Goal: Task Accomplishment & Management: Complete application form

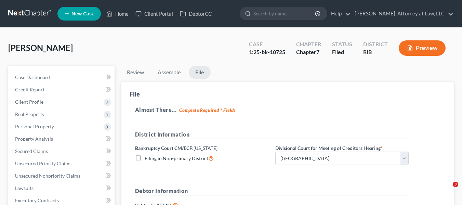
select select "0"
click at [130, 23] on nav "Home New Case Client Portal DebtorCC [PERSON_NAME], Attorney at Law, LLC [EMAIL…" at bounding box center [231, 13] width 462 height 27
click at [116, 14] on link "Home" at bounding box center [117, 14] width 29 height 12
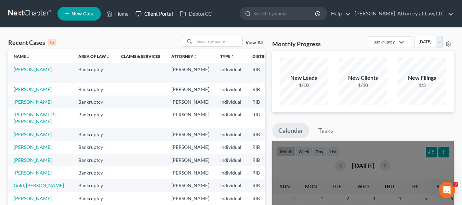
click at [158, 16] on link "Client Portal" at bounding box center [154, 14] width 44 height 12
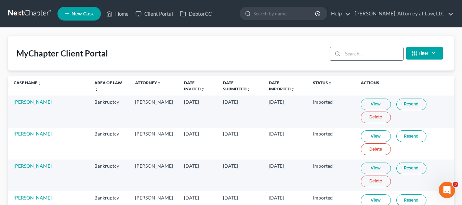
click at [358, 55] on input "search" at bounding box center [373, 53] width 61 height 13
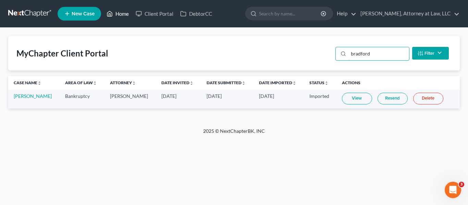
type input "bradford"
click at [117, 14] on link "Home" at bounding box center [117, 14] width 29 height 12
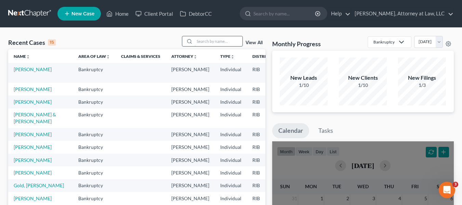
click at [210, 43] on input "search" at bounding box center [219, 41] width 48 height 10
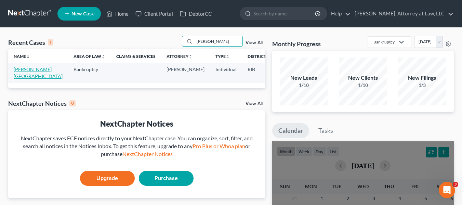
type input "[PERSON_NAME]"
click at [19, 72] on link "[PERSON_NAME][GEOGRAPHIC_DATA]" at bounding box center [38, 72] width 49 height 13
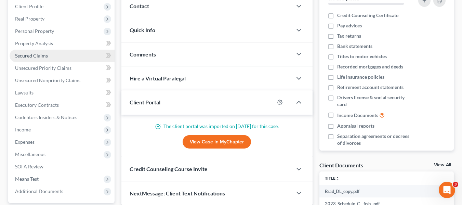
click at [93, 56] on link "Secured Claims" at bounding box center [62, 56] width 105 height 12
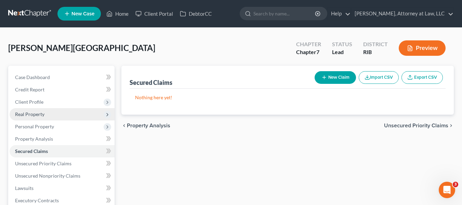
click at [86, 114] on span "Real Property" at bounding box center [62, 114] width 105 height 12
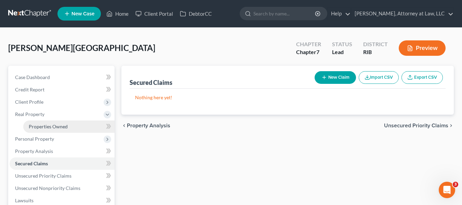
click at [90, 128] on link "Properties Owned" at bounding box center [68, 126] width 91 height 12
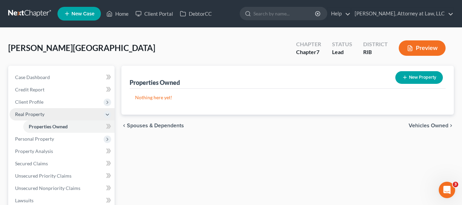
click at [79, 115] on span "Real Property" at bounding box center [62, 114] width 105 height 12
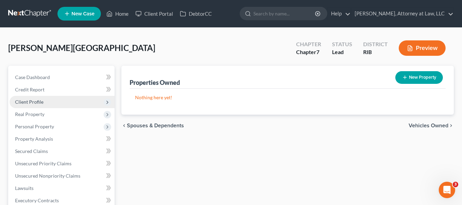
click at [87, 102] on span "Client Profile" at bounding box center [62, 102] width 105 height 12
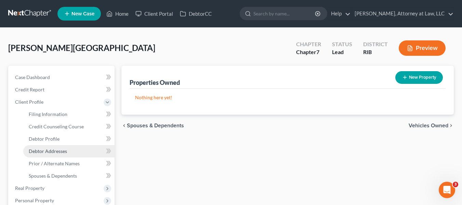
click at [87, 154] on link "Debtor Addresses" at bounding box center [68, 151] width 91 height 12
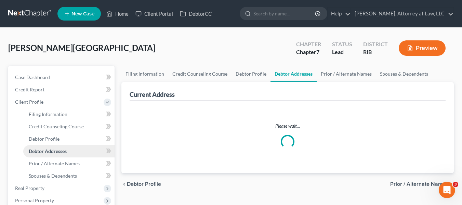
select select "0"
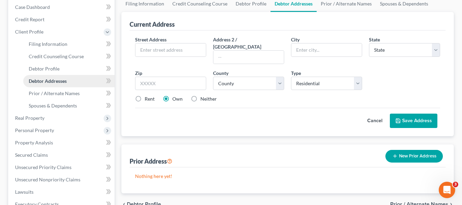
scroll to position [71, 0]
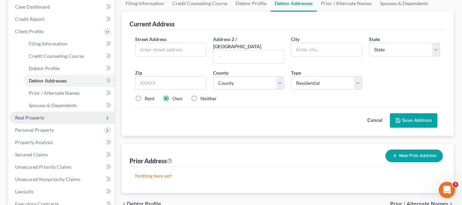
click at [86, 122] on span "Real Property" at bounding box center [62, 118] width 105 height 12
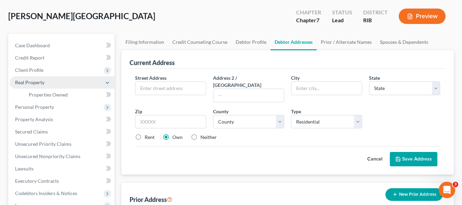
scroll to position [31, 0]
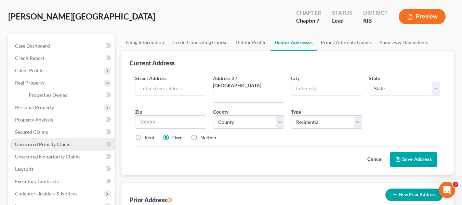
click at [80, 147] on link "Unsecured Priority Claims" at bounding box center [62, 144] width 105 height 12
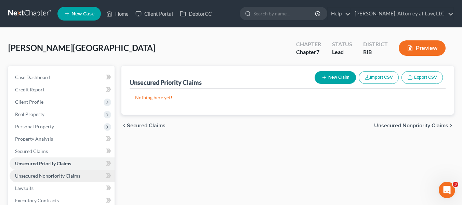
click at [87, 176] on link "Unsecured Nonpriority Claims" at bounding box center [62, 176] width 105 height 12
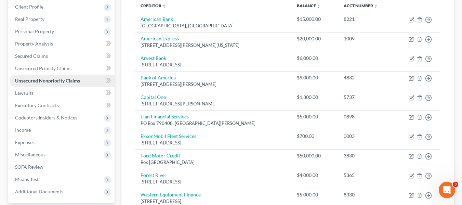
scroll to position [101, 0]
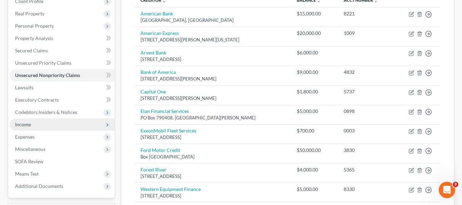
click at [70, 125] on span "Income" at bounding box center [62, 124] width 105 height 12
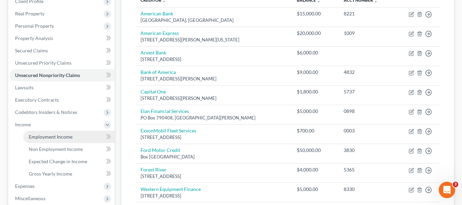
click at [79, 137] on link "Employment Income" at bounding box center [68, 137] width 91 height 12
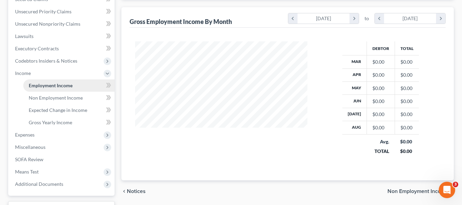
scroll to position [208, 0]
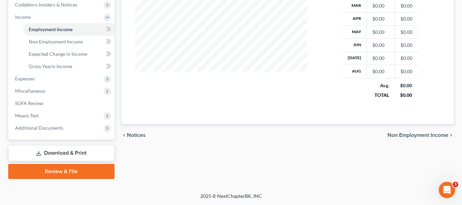
click at [87, 155] on link "Download & Print" at bounding box center [61, 153] width 106 height 16
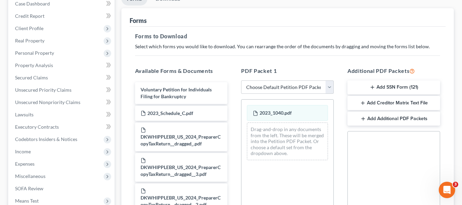
scroll to position [76, 0]
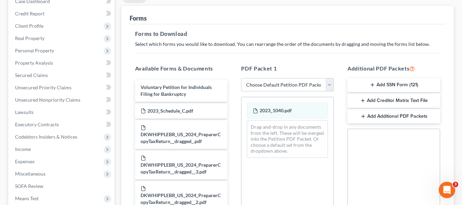
click at [330, 85] on select "Choose Default Petition PDF Packet Complete Bankruptcy Petition (all forms and …" at bounding box center [287, 85] width 93 height 14
select select "0"
click at [244, 78] on select "Choose Default Petition PDF Packet Complete Bankruptcy Petition (all forms and …" at bounding box center [287, 85] width 93 height 14
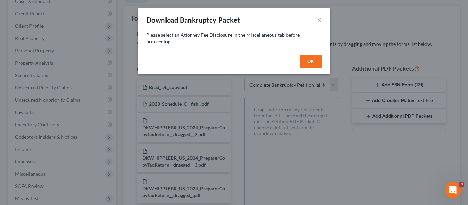
click at [309, 60] on button "OK" at bounding box center [311, 62] width 22 height 14
select select
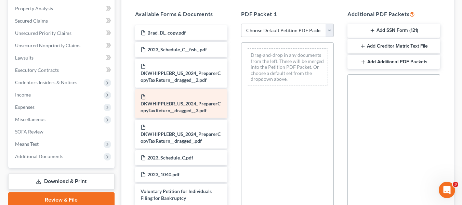
scroll to position [128, 0]
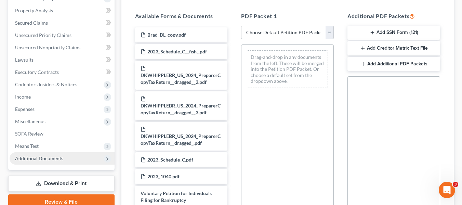
click at [106, 159] on icon at bounding box center [107, 158] width 5 height 5
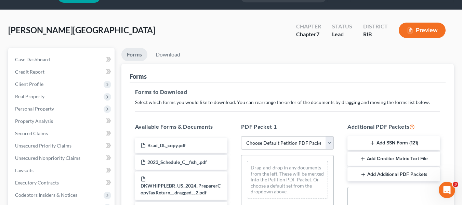
scroll to position [17, 0]
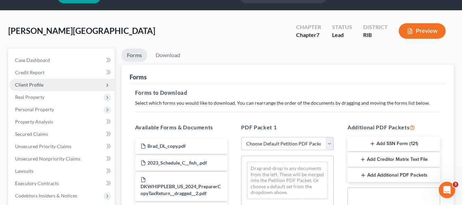
click at [101, 85] on span "Client Profile" at bounding box center [62, 85] width 105 height 12
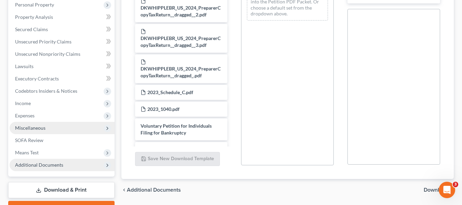
click at [28, 128] on span "Miscellaneous" at bounding box center [30, 128] width 30 height 6
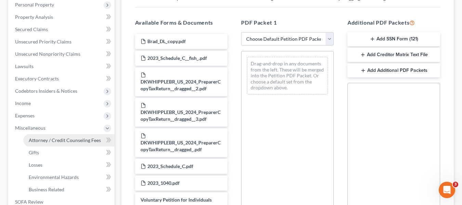
click at [49, 140] on span "Attorney / Credit Counseling Fees" at bounding box center [65, 140] width 72 height 6
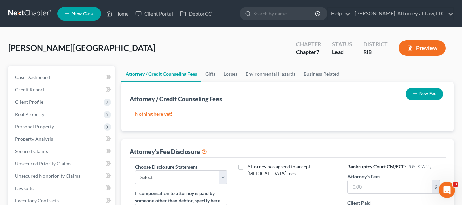
click at [431, 95] on button "New Fee" at bounding box center [424, 94] width 37 height 13
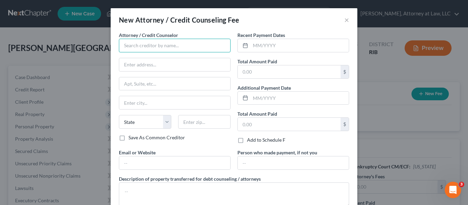
click at [162, 44] on input "text" at bounding box center [175, 46] width 112 height 14
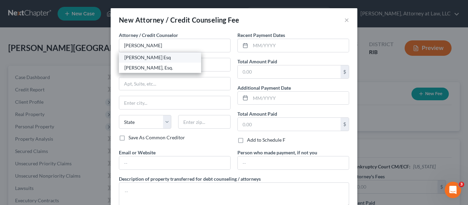
click at [162, 58] on div "[PERSON_NAME] Esq" at bounding box center [159, 57] width 71 height 7
type input "[PERSON_NAME] Esq"
type input "[STREET_ADDRESS]"
type input "WARWICK"
select select "41"
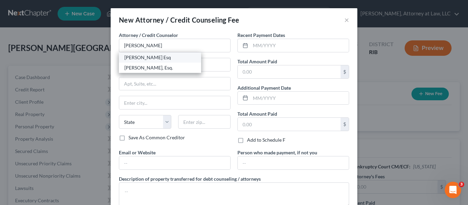
type input "02886"
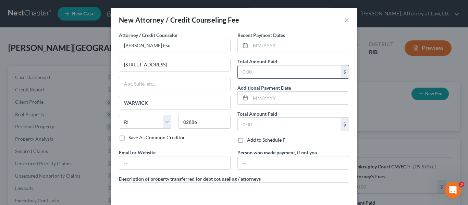
click at [251, 74] on input "text" at bounding box center [289, 71] width 103 height 13
type input "2,000"
click at [299, 64] on div "Total Amount Paid 2,000 $" at bounding box center [293, 68] width 112 height 21
click at [262, 49] on input "text" at bounding box center [299, 45] width 98 height 13
type input "[DATE]"
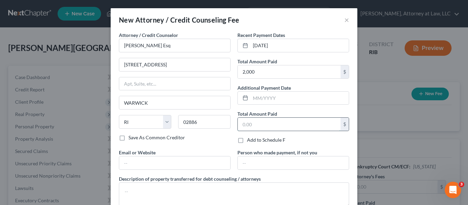
click at [251, 126] on input "text" at bounding box center [289, 124] width 103 height 13
type input "2,000"
click at [204, 61] on input "[STREET_ADDRESS]" at bounding box center [174, 64] width 111 height 13
type input "6"
type input "[STREET_ADDRESS]"
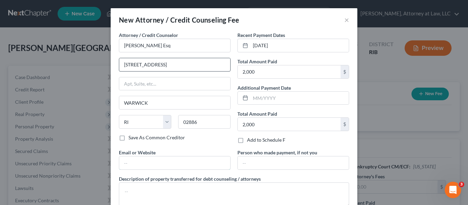
type input "[EMAIL_ADDRESS][DOMAIN_NAME]"
type input "Warwick"
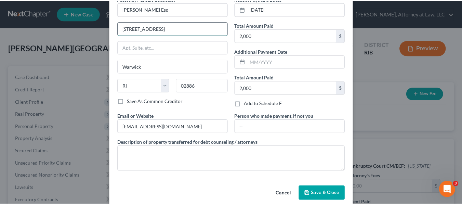
scroll to position [46, 0]
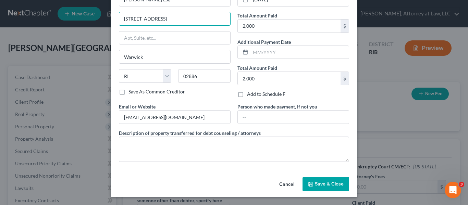
click at [326, 187] on button "Save & Close" at bounding box center [325, 184] width 47 height 14
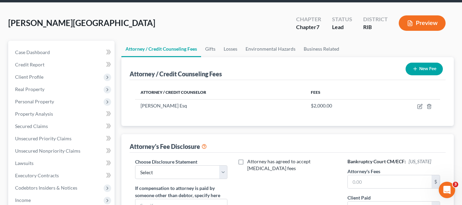
scroll to position [33, 0]
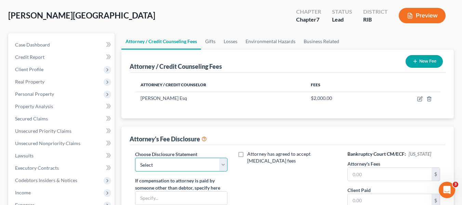
click at [222, 165] on select "Select Chapter 7 Bankruptcy" at bounding box center [181, 165] width 93 height 14
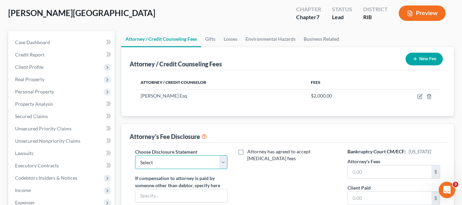
click at [221, 166] on select "Select Chapter 7 Bankruptcy" at bounding box center [181, 162] width 93 height 14
select select "0"
click at [135, 155] on select "Select Chapter 7 Bankruptcy" at bounding box center [181, 162] width 93 height 14
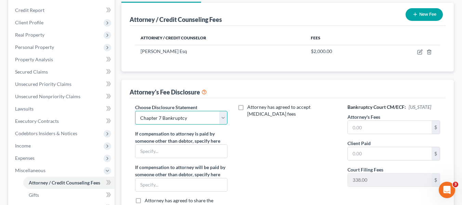
scroll to position [80, 0]
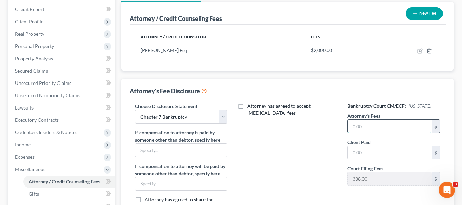
click at [384, 129] on input "text" at bounding box center [390, 126] width 84 height 13
type input "2,000"
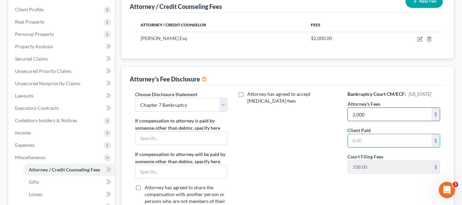
scroll to position [86, 0]
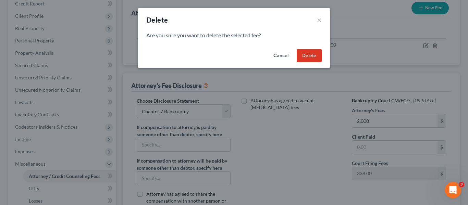
click at [310, 54] on button "Delete" at bounding box center [308, 56] width 25 height 14
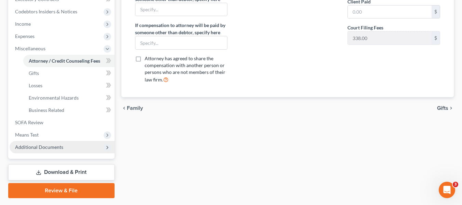
scroll to position [202, 0]
click at [445, 109] on span "Gifts" at bounding box center [442, 107] width 11 height 5
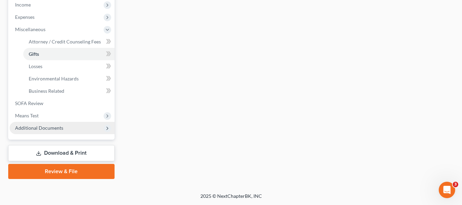
click at [76, 151] on link "Download & Print" at bounding box center [61, 153] width 106 height 16
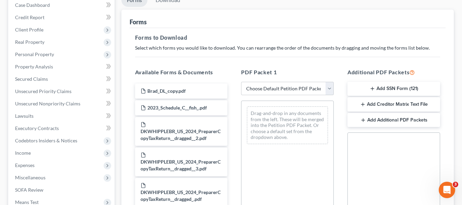
scroll to position [73, 0]
click at [327, 85] on select "Choose Default Petition PDF Packet Complete Bankruptcy Petition (all forms and …" at bounding box center [287, 88] width 93 height 14
select select "5"
click at [241, 81] on select "Choose Default Petition PDF Packet Complete Bankruptcy Petition (all forms and …" at bounding box center [287, 88] width 93 height 14
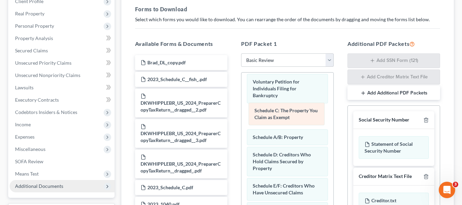
scroll to position [0, 0]
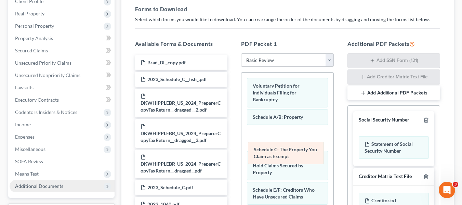
drag, startPoint x: 297, startPoint y: 85, endPoint x: 298, endPoint y: 152, distance: 67.8
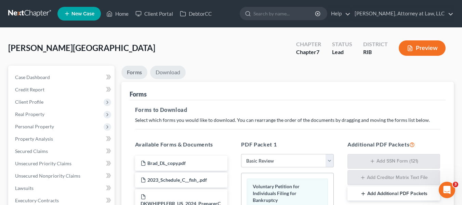
click at [166, 74] on link "Download" at bounding box center [168, 72] width 36 height 13
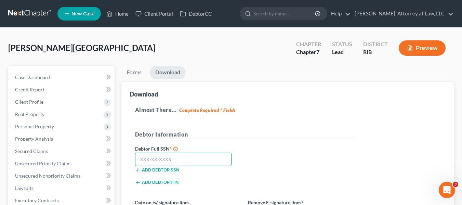
click at [144, 162] on input "text" at bounding box center [183, 160] width 97 height 14
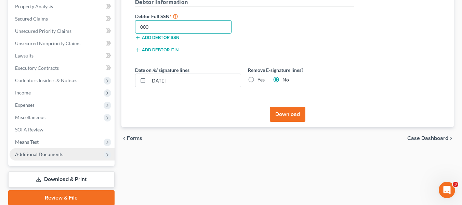
scroll to position [151, 0]
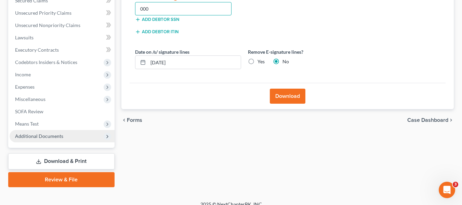
type input "000"
click at [48, 140] on span "Additional Documents" at bounding box center [62, 136] width 105 height 12
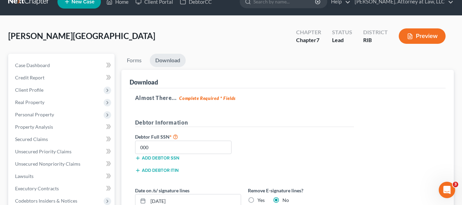
scroll to position [0, 0]
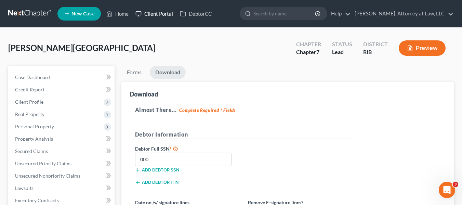
click at [161, 15] on link "Client Portal" at bounding box center [154, 14] width 44 height 12
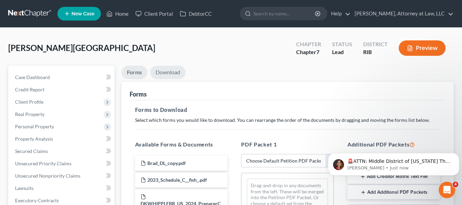
click at [170, 71] on link "Download" at bounding box center [168, 72] width 36 height 13
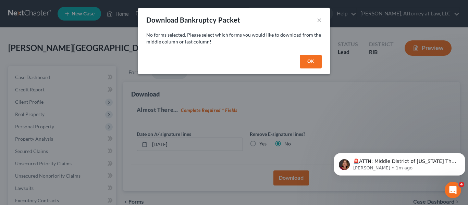
click at [316, 63] on button "OK" at bounding box center [311, 62] width 22 height 14
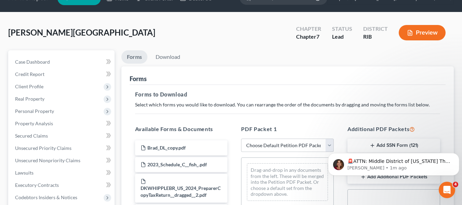
scroll to position [24, 0]
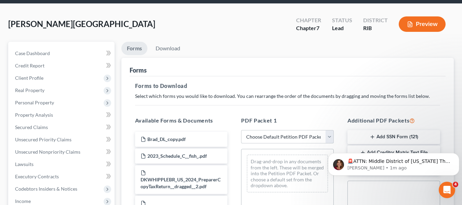
click at [328, 136] on select "Choose Default Petition PDF Packet Complete Bankruptcy Petition (all forms and …" at bounding box center [287, 137] width 93 height 14
select select "5"
click at [241, 130] on select "Choose Default Petition PDF Packet Complete Bankruptcy Petition (all forms and …" at bounding box center [287, 137] width 93 height 14
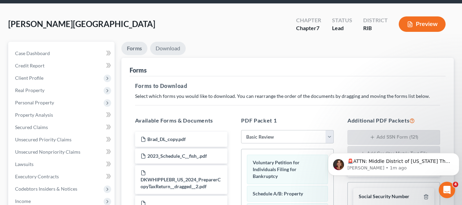
click at [175, 47] on link "Download" at bounding box center [168, 48] width 36 height 13
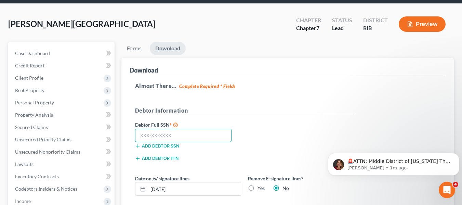
click at [190, 137] on input "text" at bounding box center [183, 136] width 97 height 14
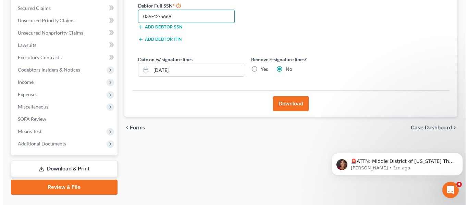
scroll to position [145, 0]
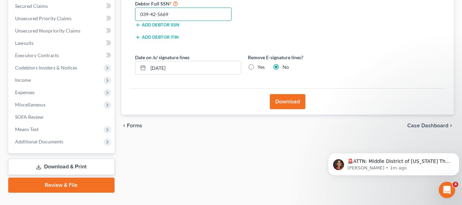
type input "039-42-5669"
click at [258, 67] on label "Yes" at bounding box center [261, 67] width 7 height 7
click at [260, 67] on input "Yes" at bounding box center [262, 66] width 4 height 4
radio input "true"
radio input "false"
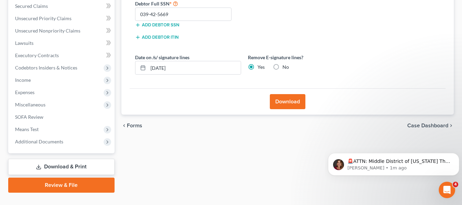
click at [280, 100] on button "Download" at bounding box center [288, 101] width 36 height 15
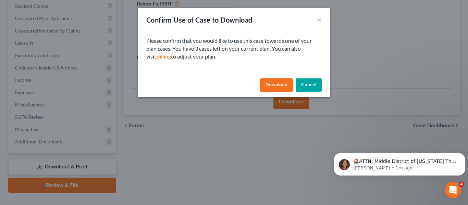
click at [279, 83] on button "Download" at bounding box center [276, 85] width 33 height 14
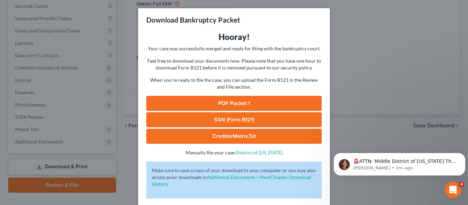
click at [243, 118] on link "SSN (Form B121)" at bounding box center [233, 119] width 175 height 15
click at [240, 101] on link "PDF Packet 1" at bounding box center [233, 103] width 175 height 15
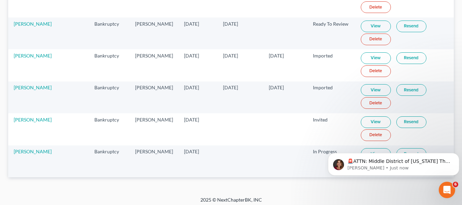
scroll to position [849, 0]
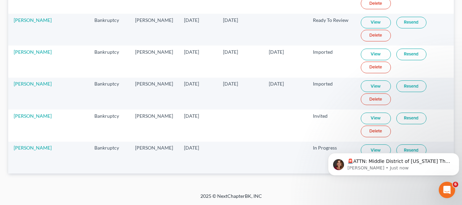
click at [367, 90] on link "View" at bounding box center [376, 86] width 30 height 12
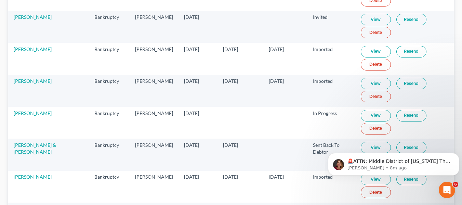
scroll to position [211, 0]
